Goal: Information Seeking & Learning: Learn about a topic

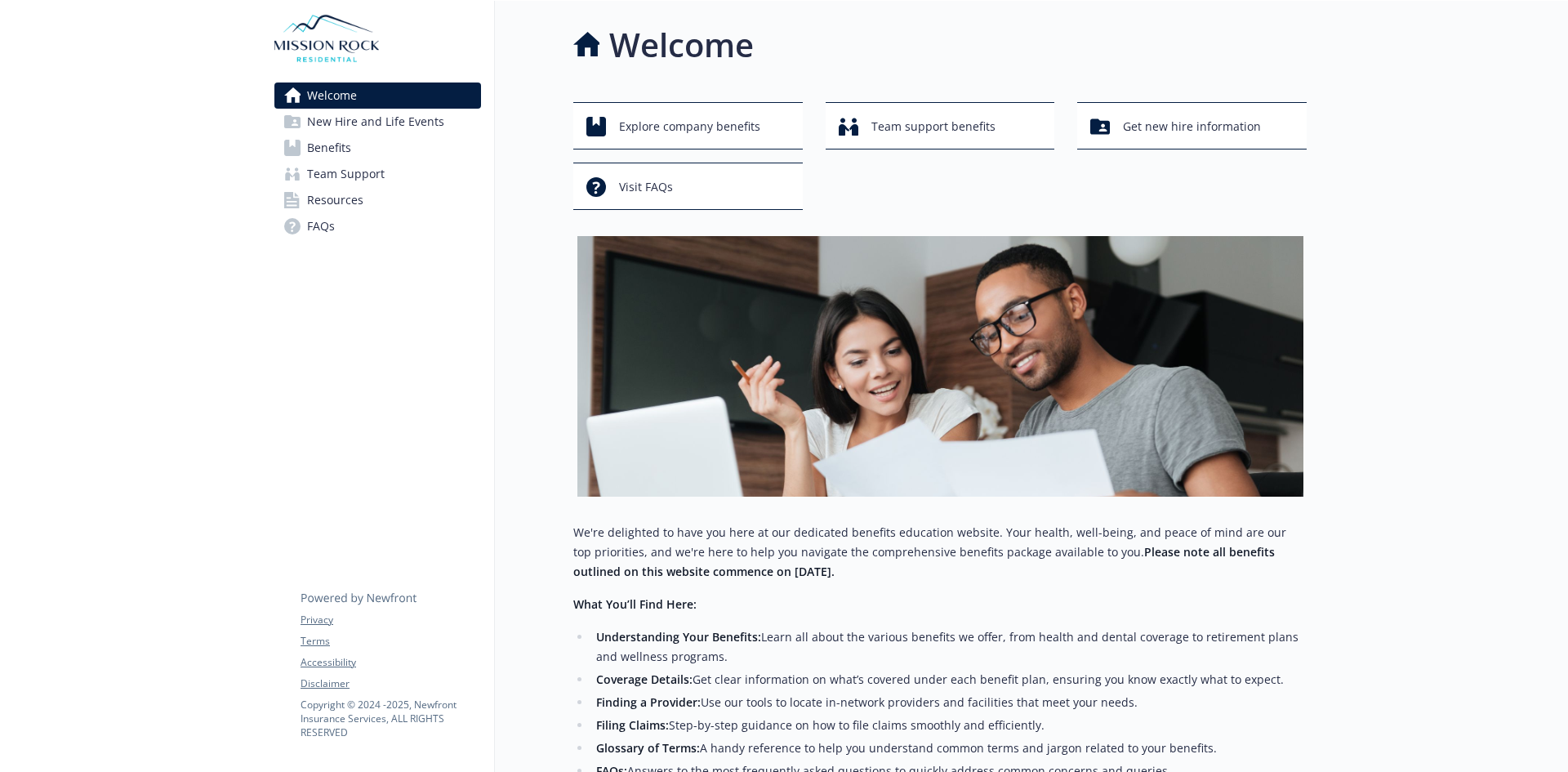
click at [330, 145] on span "Benefits" at bounding box center [330, 148] width 44 height 26
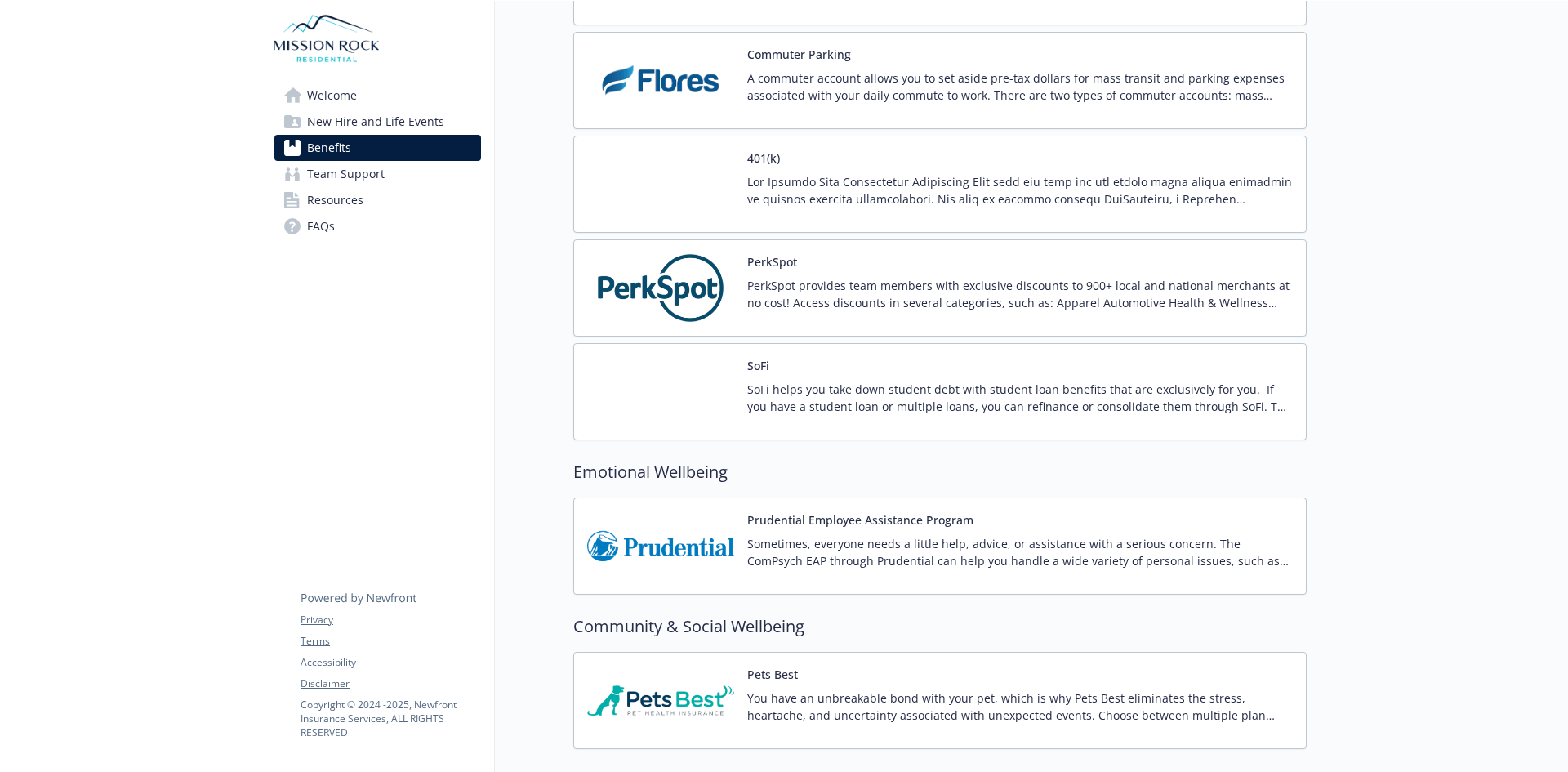
scroll to position [2859, 0]
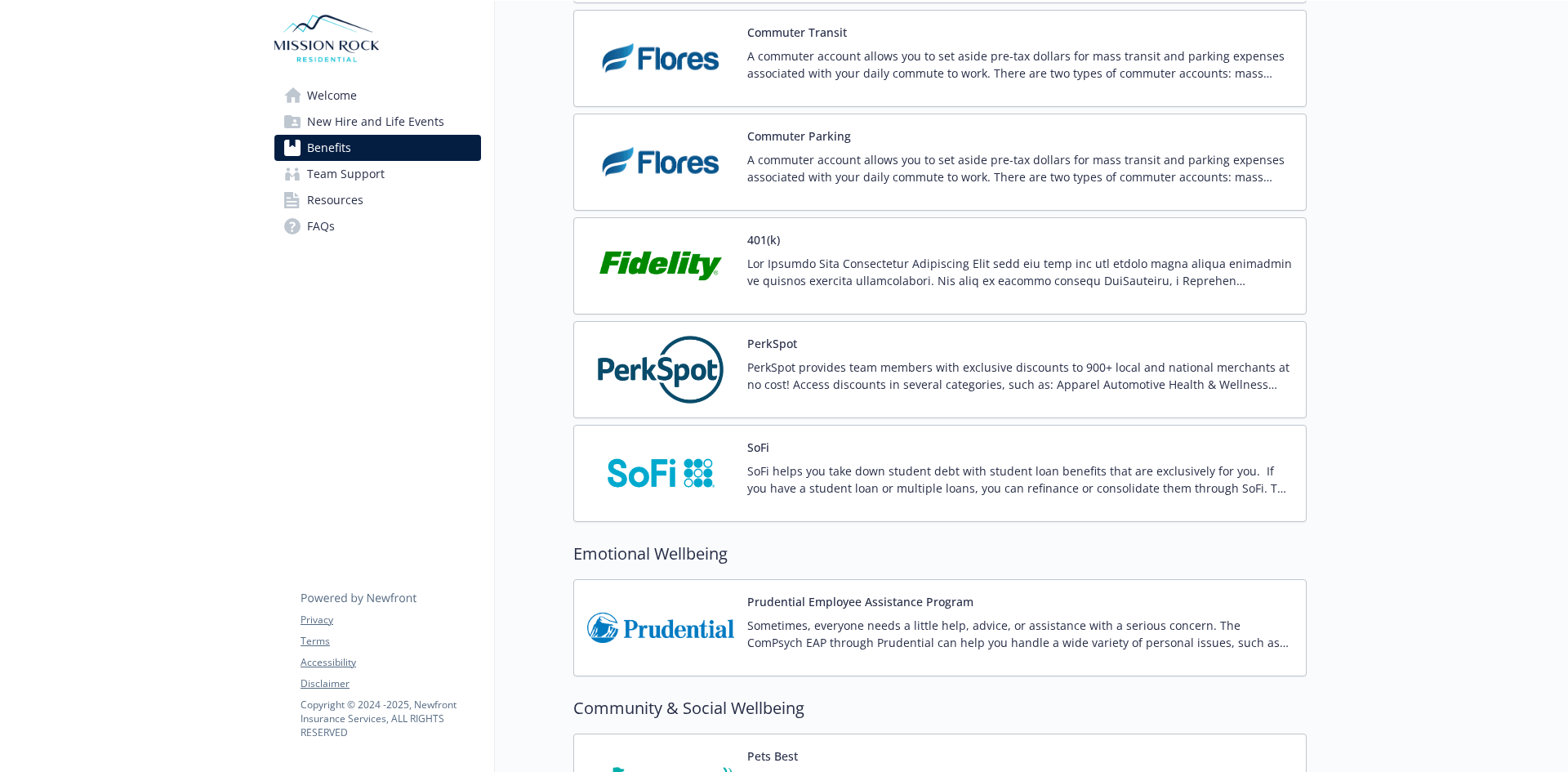
click at [659, 256] on img at bounding box center [661, 266] width 147 height 69
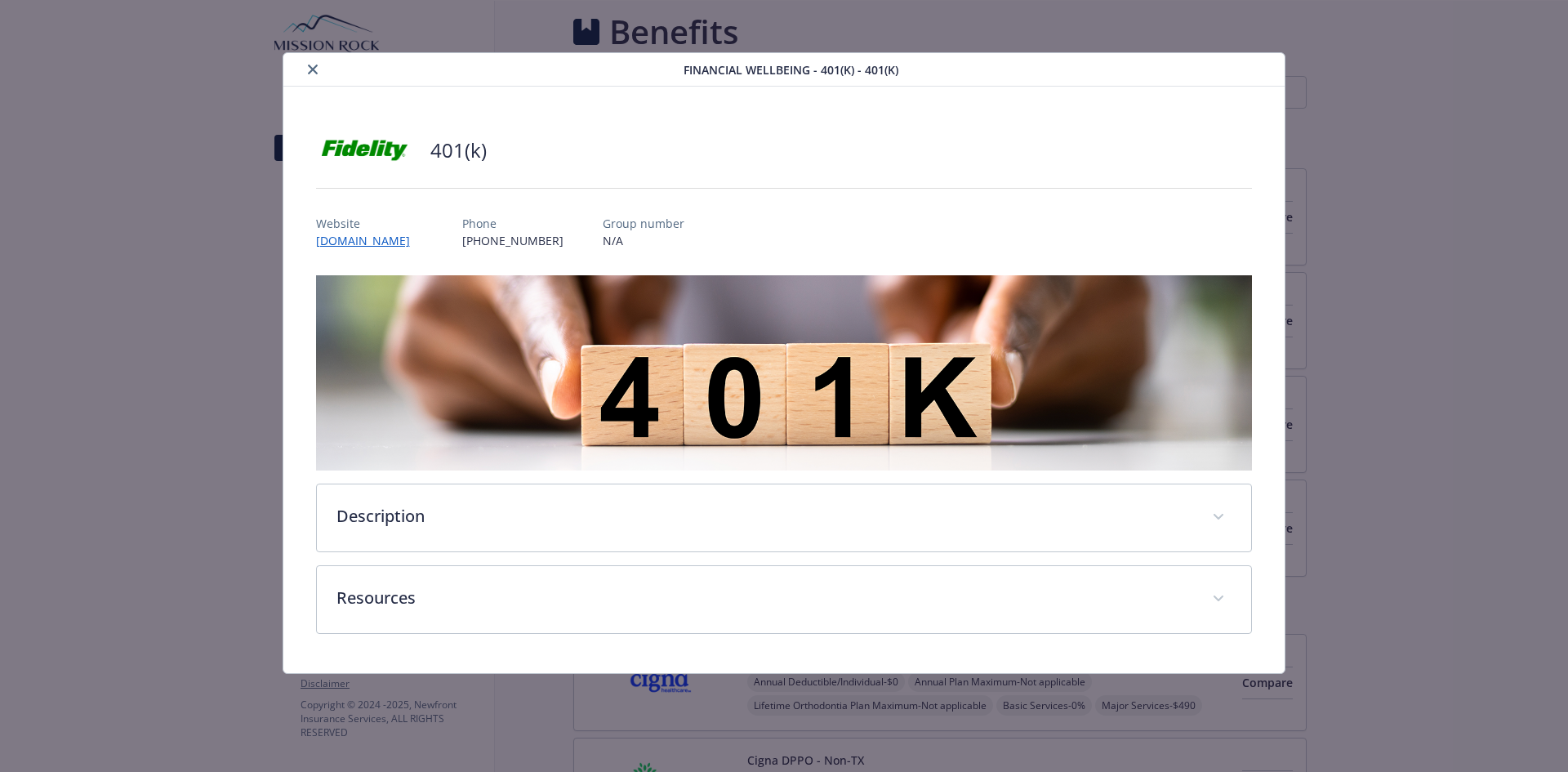
scroll to position [2859, 0]
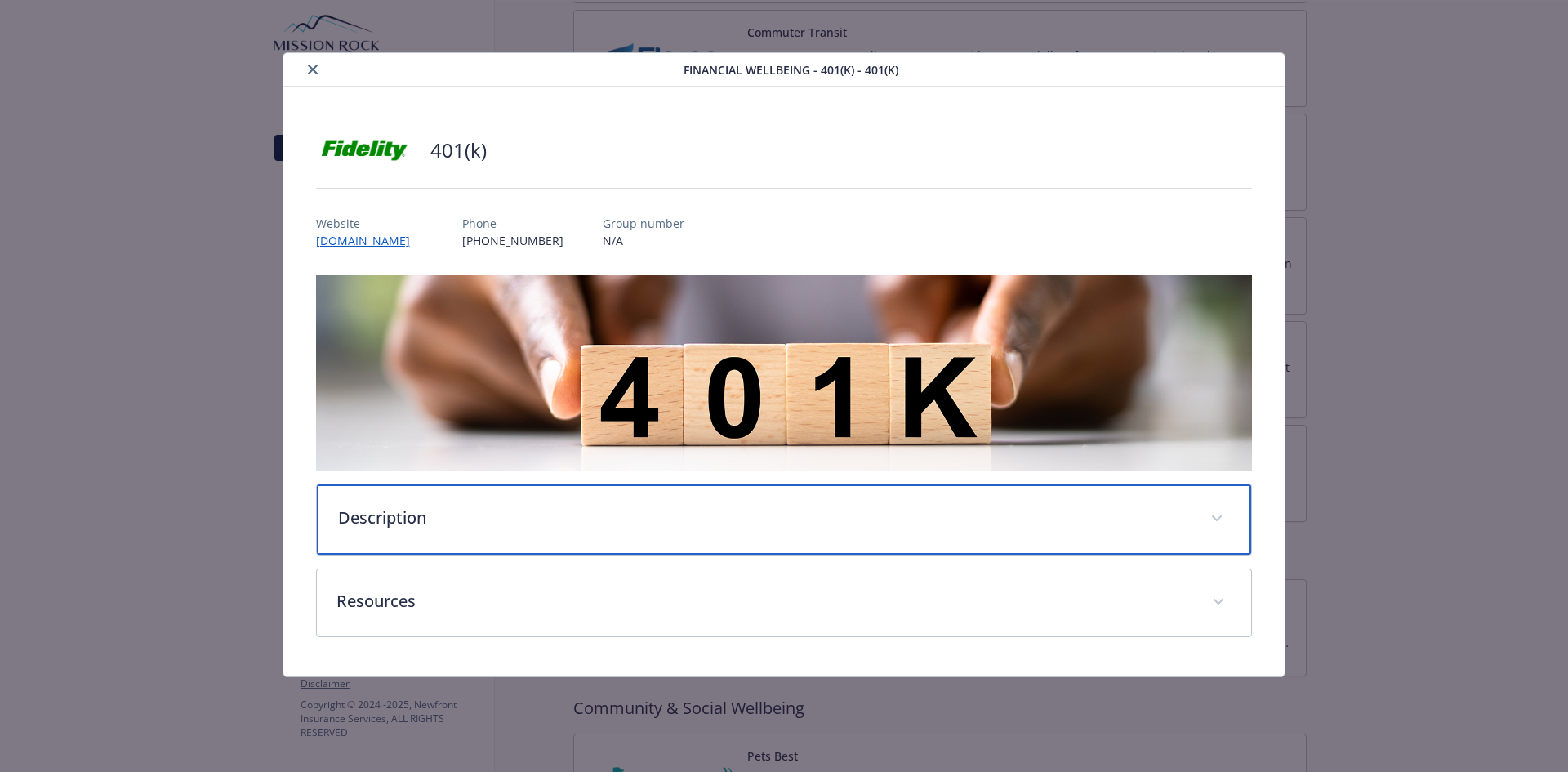
click at [403, 524] on p "Description" at bounding box center [765, 517] width 853 height 24
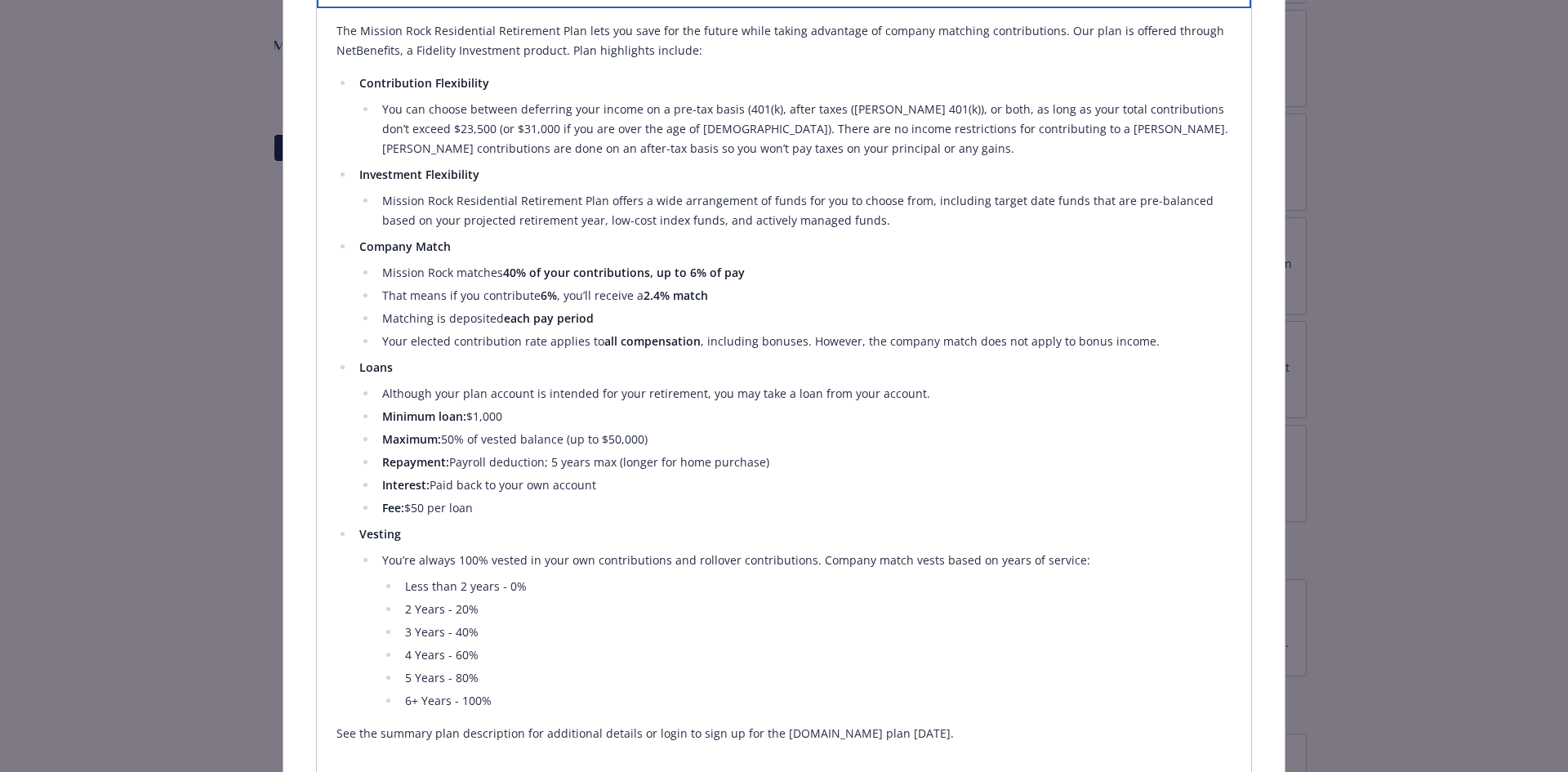
scroll to position [572, 0]
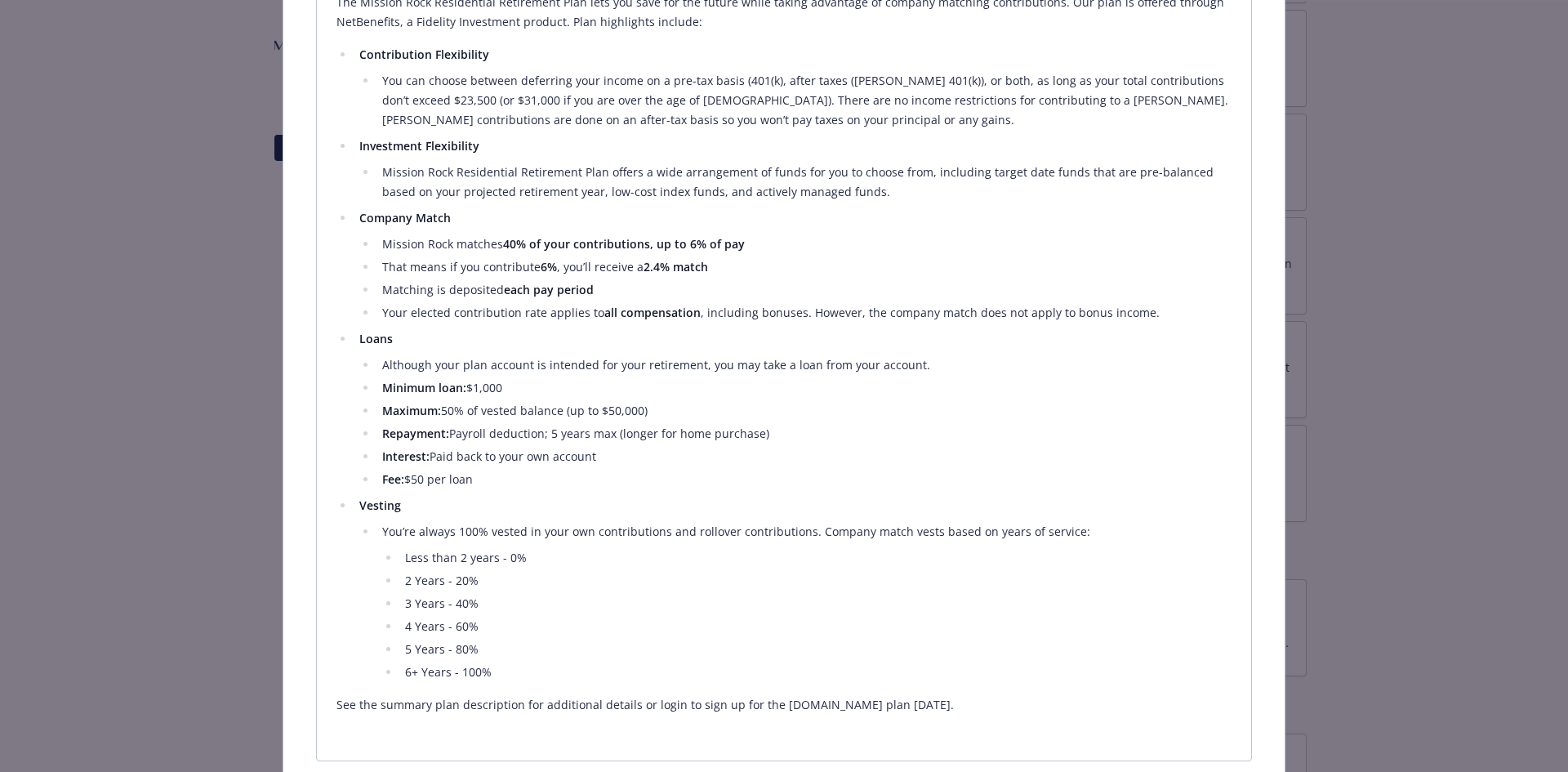
click at [479, 581] on li "2 Years - 20%" at bounding box center [815, 580] width 832 height 19
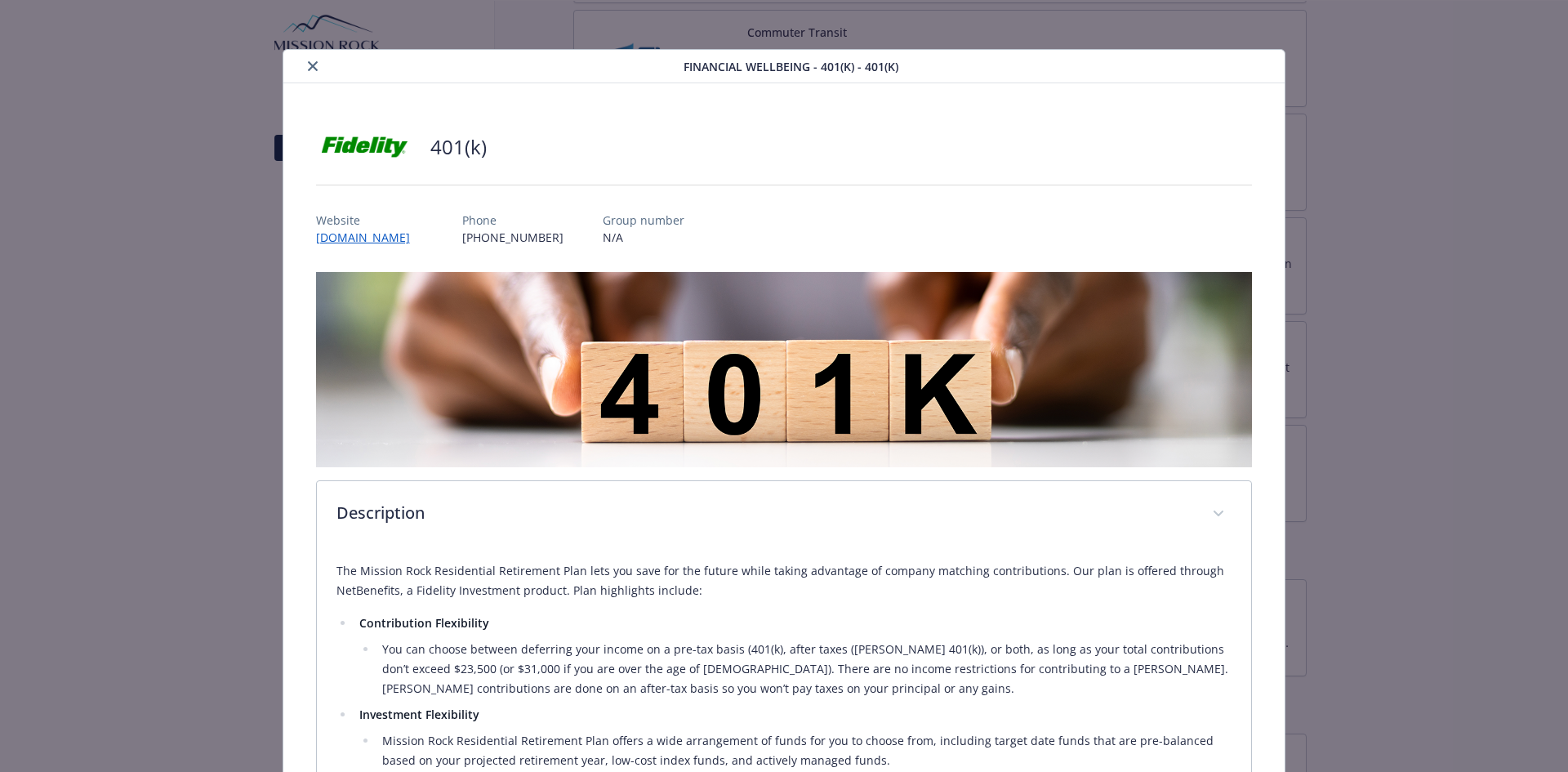
scroll to position [0, 0]
